Goal: Task Accomplishment & Management: Complete application form

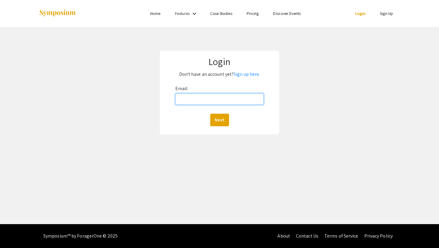
click at [211, 98] on input "Email:" at bounding box center [219, 98] width 89 height 11
type input "[EMAIL_ADDRESS][DOMAIN_NAME]"
click at [242, 73] on link "Sign up here." at bounding box center [247, 74] width 26 height 6
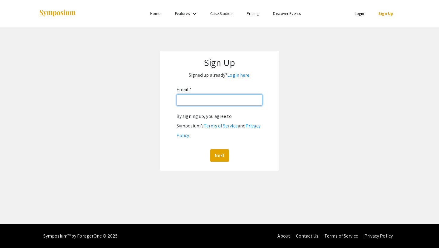
click at [216, 102] on input "Email: *" at bounding box center [220, 99] width 86 height 11
type input "[EMAIL_ADDRESS][DOMAIN_NAME]"
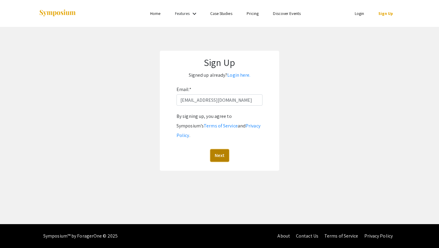
click at [219, 151] on button "Next" at bounding box center [219, 155] width 19 height 13
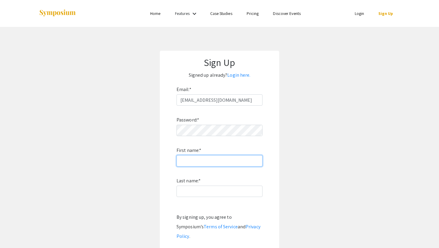
click at [228, 165] on input "First name: *" at bounding box center [220, 160] width 86 height 11
type input "Sophia"
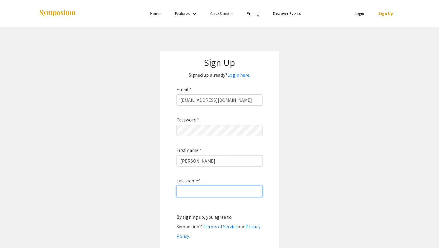
click at [194, 194] on input "Last name: *" at bounding box center [220, 191] width 86 height 11
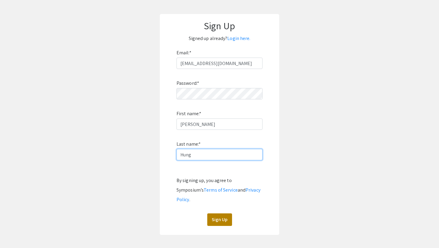
type input "Hung"
click at [211, 214] on button "Sign Up" at bounding box center [219, 220] width 25 height 13
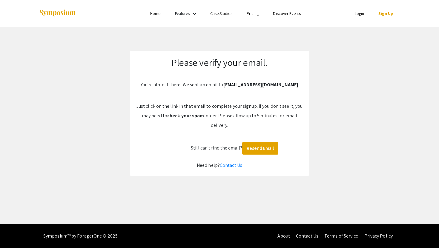
scroll to position [0, 0]
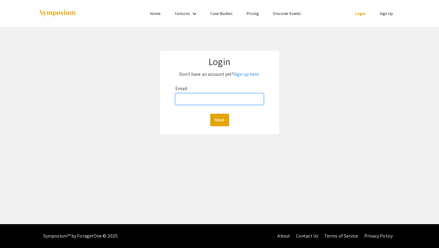
click at [204, 97] on input "Email:" at bounding box center [219, 98] width 89 height 11
type input "[EMAIL_ADDRESS][DOMAIN_NAME]"
click at [220, 121] on button "Next" at bounding box center [219, 120] width 19 height 13
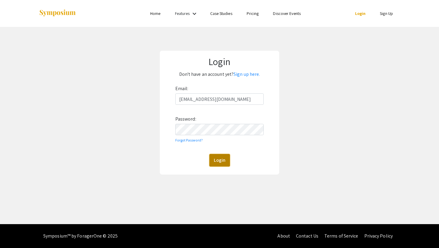
click at [218, 155] on button "Login" at bounding box center [219, 160] width 21 height 13
